Goal: Check status: Check status

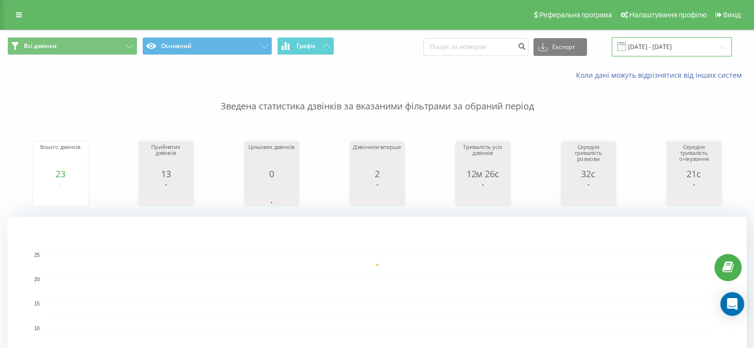
click at [647, 49] on input "[DATE] - [DATE]" at bounding box center [671, 46] width 120 height 19
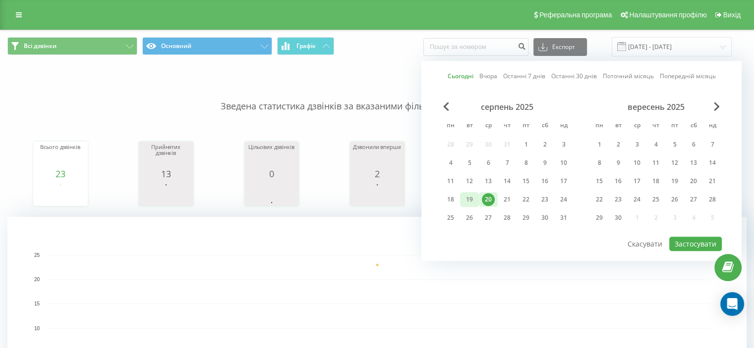
click at [472, 200] on div "19" at bounding box center [469, 199] width 13 height 13
click at [692, 243] on button "Застосувати" at bounding box center [695, 244] width 53 height 14
type input "[DATE] - [DATE]"
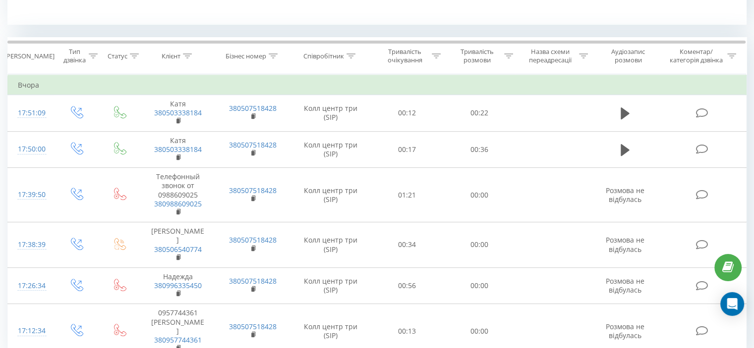
scroll to position [419, 0]
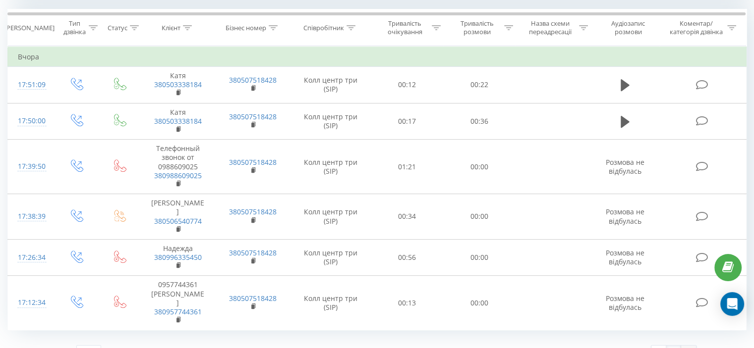
click at [690, 346] on link at bounding box center [688, 353] width 15 height 14
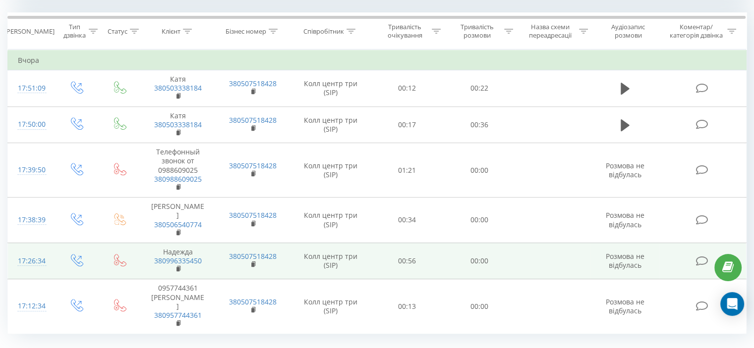
scroll to position [419, 0]
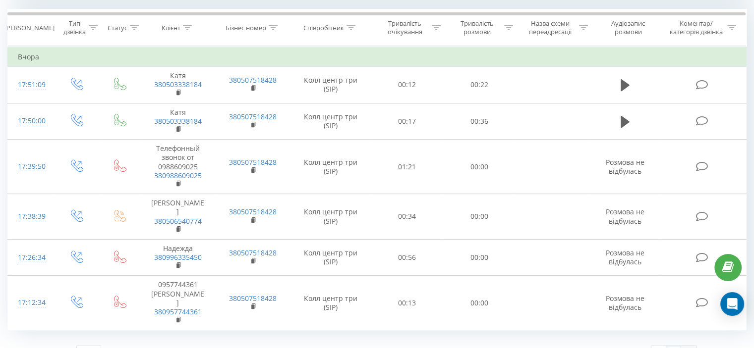
click at [687, 348] on img at bounding box center [688, 353] width 3 height 4
click at [688, 346] on link at bounding box center [688, 353] width 15 height 14
click at [655, 346] on link at bounding box center [658, 353] width 15 height 14
click at [688, 348] on img at bounding box center [688, 353] width 3 height 4
